Goal: Find specific page/section: Find specific page/section

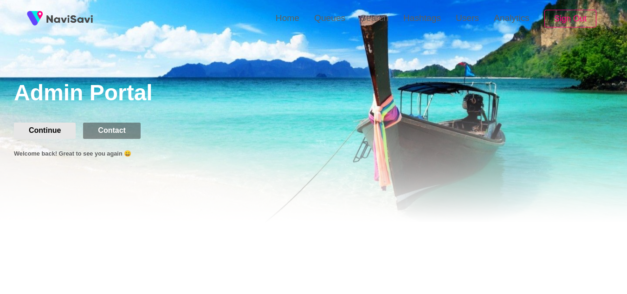
click at [59, 129] on button "Continue" at bounding box center [45, 130] width 62 height 16
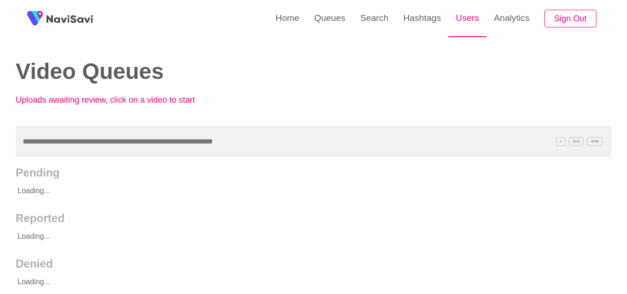
click at [473, 17] on link "Users" at bounding box center [467, 18] width 38 height 36
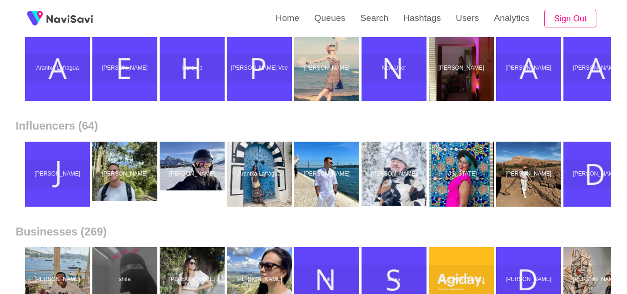
scroll to position [45, 0]
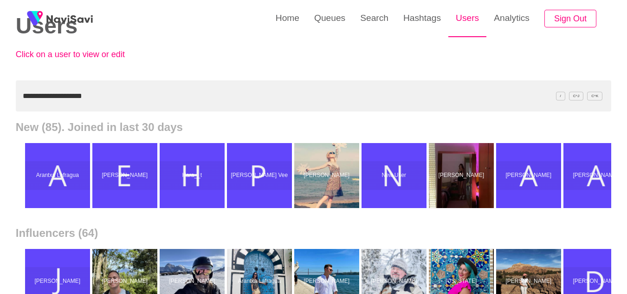
click at [468, 18] on link "Users" at bounding box center [467, 18] width 38 height 36
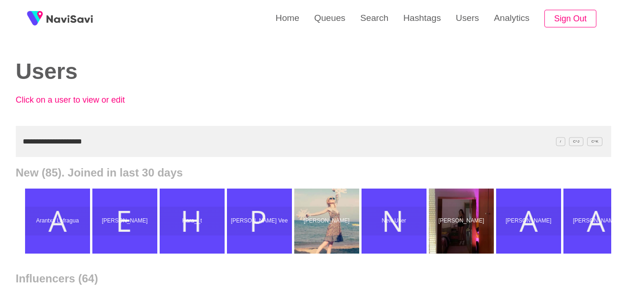
click at [163, 147] on input "**********" at bounding box center [313, 141] width 595 height 31
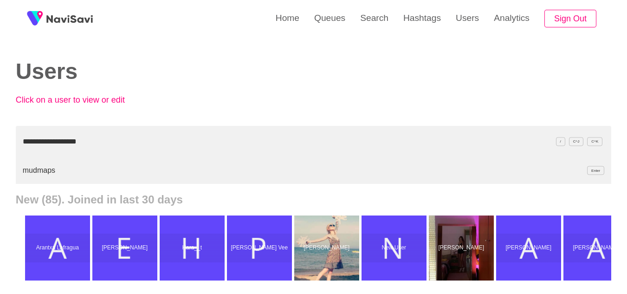
click at [46, 170] on li "mudmaps Enter" at bounding box center [313, 170] width 595 height 27
type input "**********"
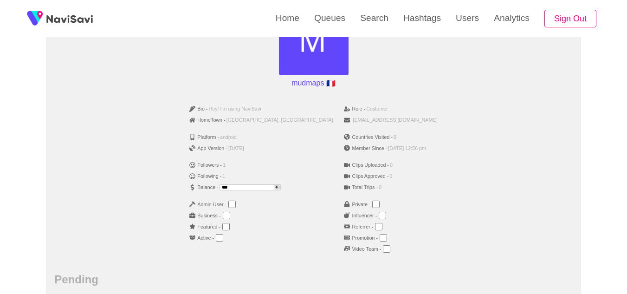
scroll to position [118, 0]
drag, startPoint x: 268, startPoint y: 138, endPoint x: 186, endPoint y: 135, distance: 82.2
click at [186, 135] on div "Bio - Hey! I'm using NaviSavi HomeTown - Chambéry, France Platform - android Ap…" at bounding box center [313, 181] width 518 height 164
click at [496, 156] on div "Bio - Hey! I'm using NaviSavi HomeTown - Chambéry, France Platform - android Ap…" at bounding box center [313, 181] width 518 height 164
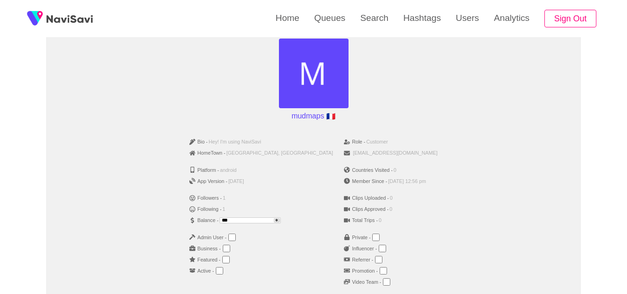
scroll to position [84, 0]
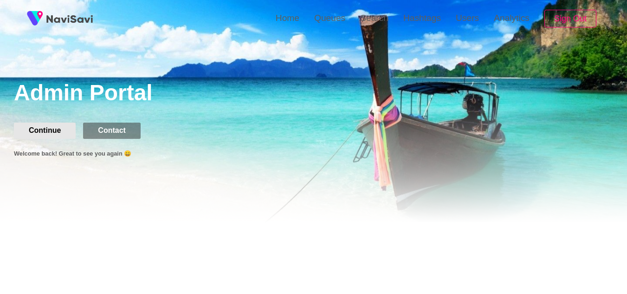
click at [59, 134] on button "Continue" at bounding box center [45, 130] width 62 height 16
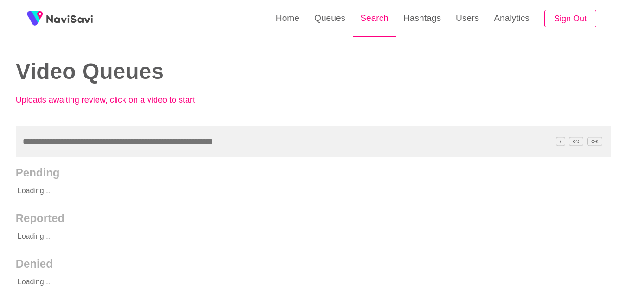
click at [367, 14] on link "Search" at bounding box center [374, 18] width 43 height 36
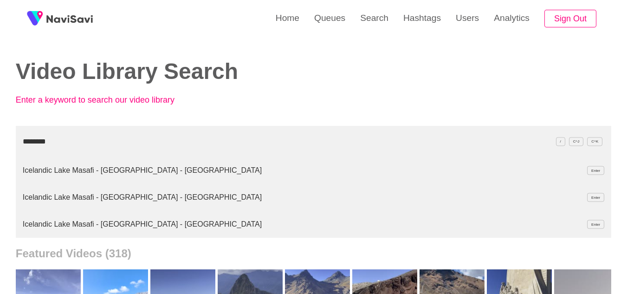
type input "********"
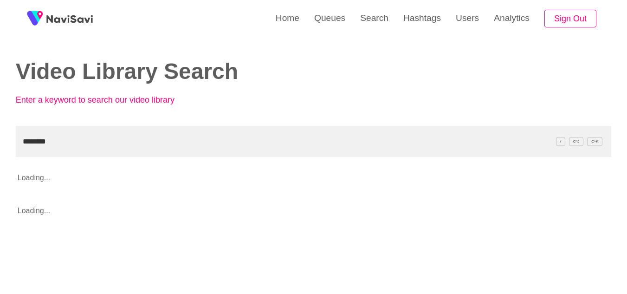
scroll to position [107, 0]
